Goal: Task Accomplishment & Management: Manage account settings

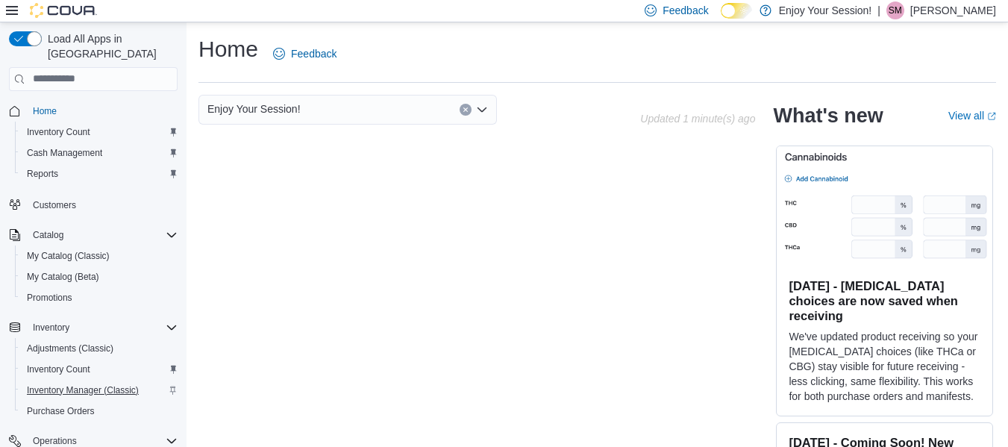
scroll to position [122, 0]
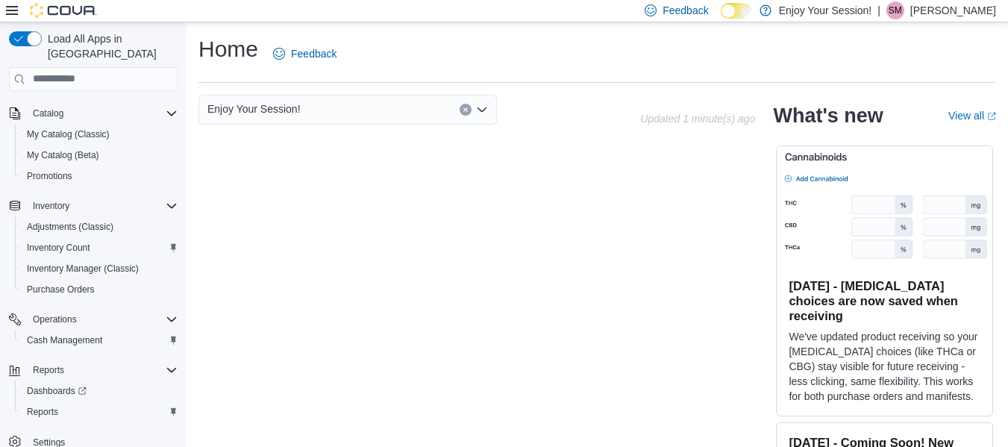
click at [948, 11] on p "[PERSON_NAME]" at bounding box center [953, 10] width 86 height 18
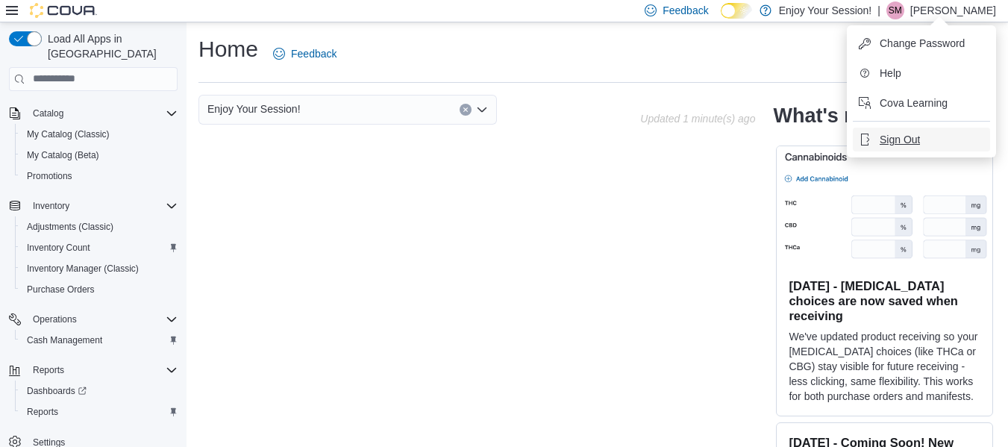
click at [889, 139] on span "Sign Out" at bounding box center [900, 139] width 40 height 15
